Goal: Use online tool/utility: Utilize a website feature to perform a specific function

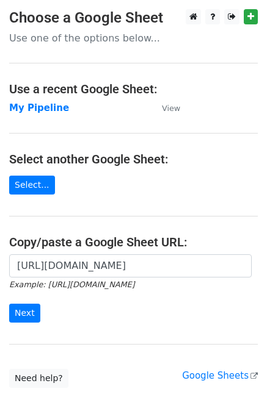
scroll to position [0, 376]
type input "https://docs.google.com/spreadsheets/d/1U_mQk6aSlQtYKjJl1zyBDHA5CHALlrQZ76MJY6o…"
click at [23, 308] on input "Next" at bounding box center [24, 313] width 31 height 19
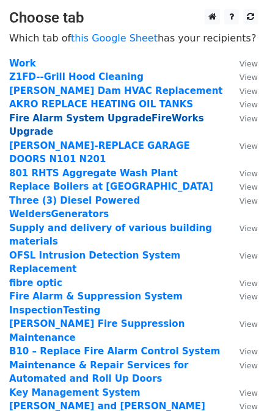
click at [89, 120] on strong "Fire Alarm System UpgradeFireWorks Upgrade" at bounding box center [106, 125] width 195 height 25
